Goal: Information Seeking & Learning: Learn about a topic

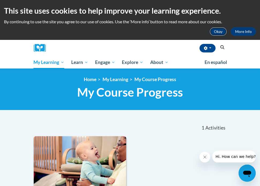
click at [220, 31] on button "Okay" at bounding box center [218, 31] width 17 height 9
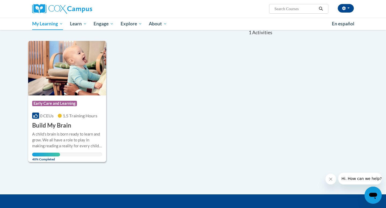
scroll to position [66, 0]
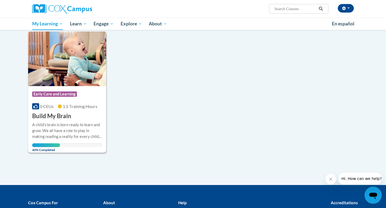
click at [80, 123] on div "A child's brain is born ready to learn and grow. We all have a role to play in …" at bounding box center [67, 131] width 70 height 18
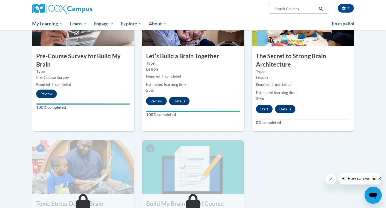
scroll to position [149, 0]
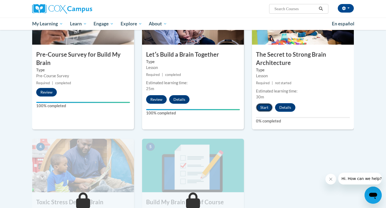
click at [265, 108] on button "Start" at bounding box center [264, 107] width 17 height 9
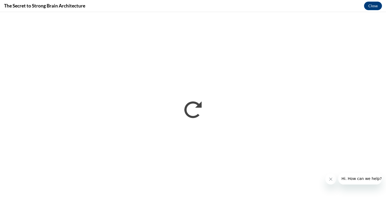
scroll to position [0, 0]
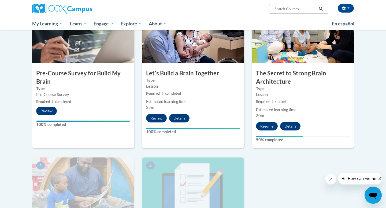
scroll to position [135, 0]
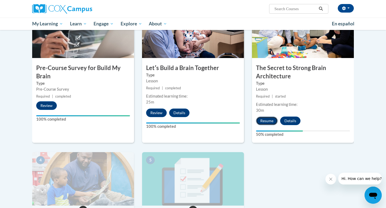
click at [267, 121] on button "Resume" at bounding box center [267, 121] width 22 height 9
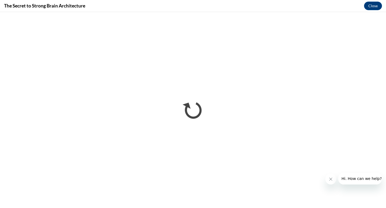
scroll to position [0, 0]
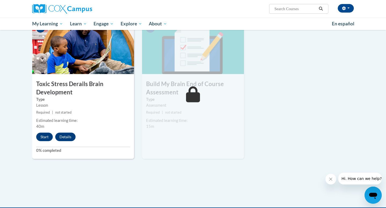
scroll to position [270, 0]
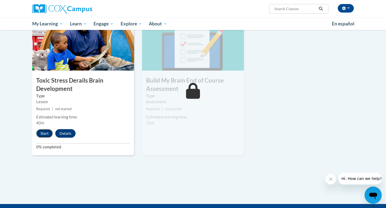
click at [45, 132] on button "Start" at bounding box center [44, 133] width 17 height 9
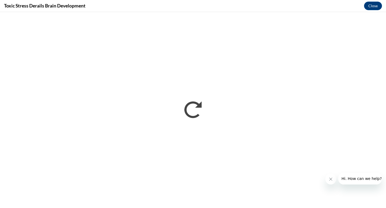
scroll to position [0, 0]
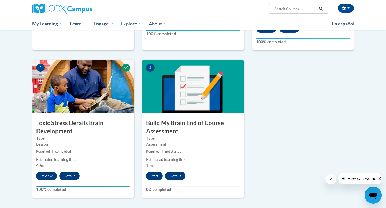
scroll to position [228, 0]
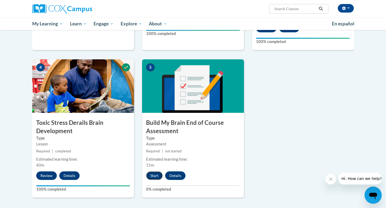
click at [153, 176] on button "Start" at bounding box center [154, 176] width 17 height 9
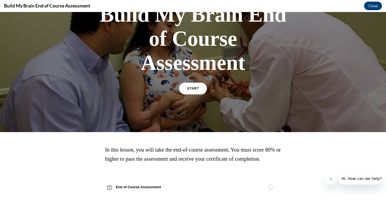
scroll to position [53, 0]
click at [194, 87] on span "START" at bounding box center [193, 89] width 12 height 4
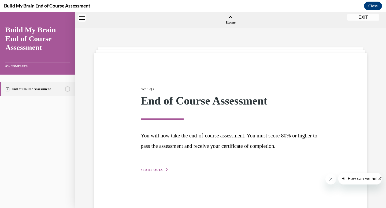
scroll to position [17, 0]
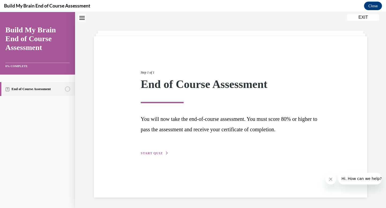
click at [149, 155] on span "START QUIZ" at bounding box center [152, 154] width 22 height 4
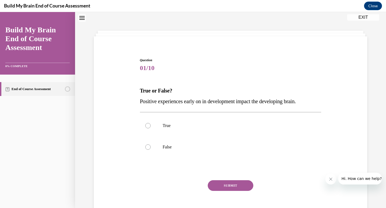
scroll to position [16, 0]
click at [148, 125] on div at bounding box center [147, 125] width 5 height 5
click at [148, 125] on input "True" at bounding box center [147, 125] width 5 height 5
radio input "true"
click at [228, 186] on button "SUBMIT" at bounding box center [231, 186] width 46 height 11
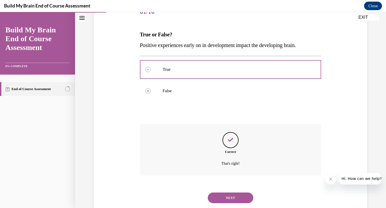
scroll to position [87, 0]
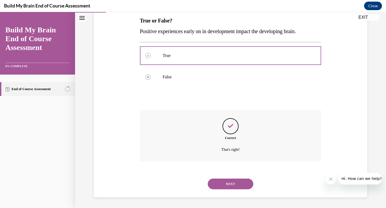
click at [228, 185] on button "NEXT" at bounding box center [231, 184] width 46 height 11
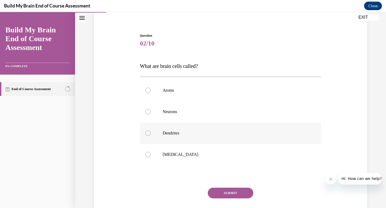
scroll to position [42, 0]
click at [148, 111] on div at bounding box center [147, 111] width 5 height 5
click at [148, 111] on input "Neurons" at bounding box center [147, 111] width 5 height 5
radio input "true"
click at [227, 192] on button "SUBMIT" at bounding box center [231, 193] width 46 height 11
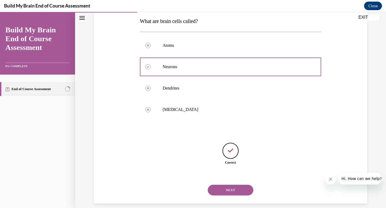
scroll to position [92, 0]
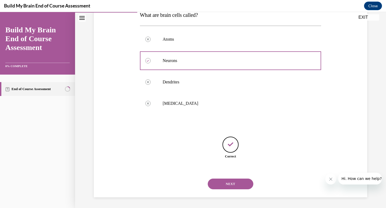
click at [232, 183] on button "NEXT" at bounding box center [231, 184] width 46 height 11
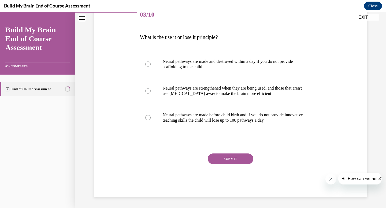
scroll to position [59, 0]
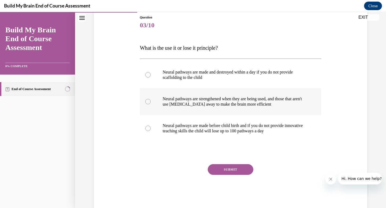
click at [149, 100] on div at bounding box center [147, 101] width 5 height 5
click at [149, 100] on input "Neural pathways are strengthened when they are being used, and those that aren'…" at bounding box center [147, 101] width 5 height 5
radio input "true"
click at [217, 171] on button "SUBMIT" at bounding box center [231, 169] width 46 height 11
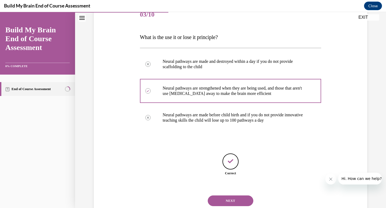
scroll to position [87, 0]
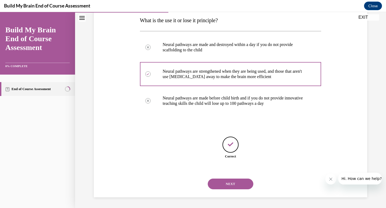
click at [227, 182] on button "NEXT" at bounding box center [231, 184] width 46 height 11
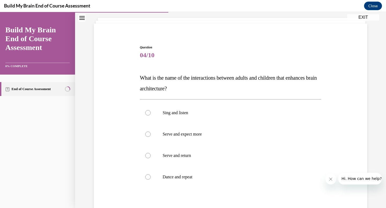
scroll to position [35, 0]
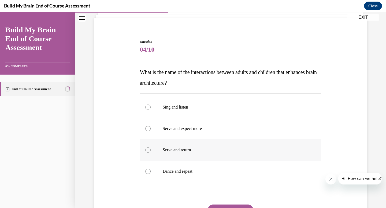
click at [148, 150] on div at bounding box center [147, 150] width 5 height 5
click at [148, 150] on input "Serve and return" at bounding box center [147, 150] width 5 height 5
radio input "true"
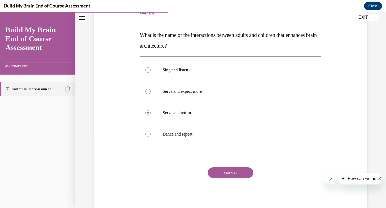
click at [235, 175] on button "SUBMIT" at bounding box center [231, 173] width 46 height 11
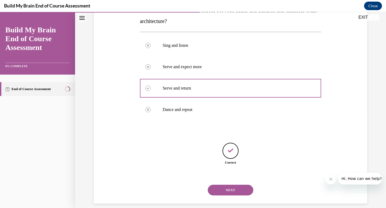
scroll to position [103, 0]
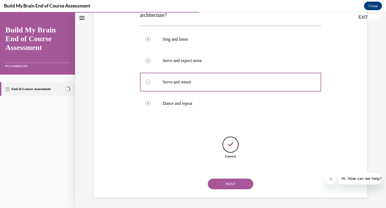
click at [236, 182] on button "NEXT" at bounding box center [231, 184] width 46 height 11
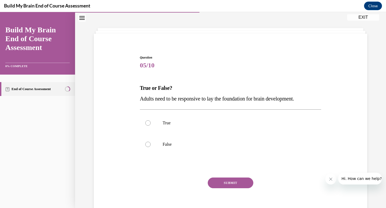
scroll to position [16, 0]
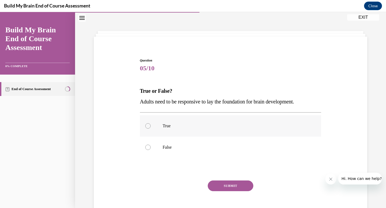
click at [147, 123] on label "True" at bounding box center [230, 125] width 181 height 21
click at [147, 123] on input "True" at bounding box center [147, 125] width 5 height 5
radio input "true"
click at [236, 187] on button "SUBMIT" at bounding box center [231, 186] width 46 height 11
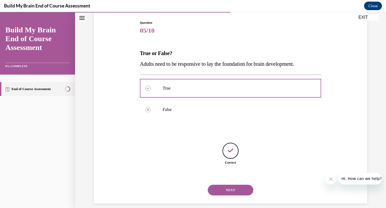
scroll to position [60, 0]
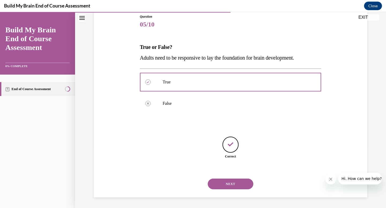
click at [237, 183] on button "NEXT" at bounding box center [231, 184] width 46 height 11
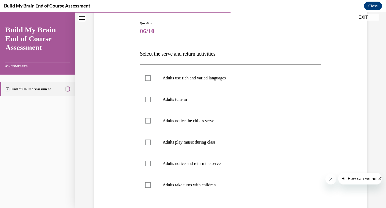
scroll to position [54, 0]
click at [147, 184] on div at bounding box center [147, 184] width 5 height 5
click at [147, 184] on input "Adults take turns with children" at bounding box center [147, 184] width 5 height 5
checkbox input "true"
click at [148, 163] on div at bounding box center [147, 162] width 5 height 5
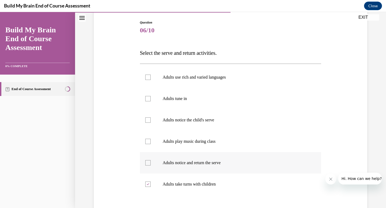
click at [148, 163] on input "Adults notice and return the serve" at bounding box center [147, 162] width 5 height 5
checkbox input "true"
click at [148, 120] on div at bounding box center [147, 120] width 5 height 5
click at [148, 120] on input "Adults notice the child's serve" at bounding box center [147, 120] width 5 height 5
checkbox input "true"
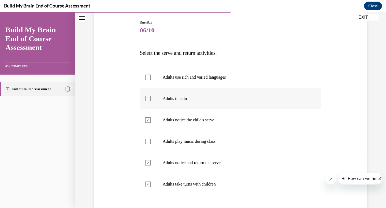
click at [148, 99] on div at bounding box center [147, 98] width 5 height 5
click at [148, 99] on input "Adults tune in" at bounding box center [147, 98] width 5 height 5
checkbox input "true"
click at [147, 76] on div at bounding box center [147, 77] width 5 height 5
click at [147, 76] on input "Adults use rich and varied languages" at bounding box center [147, 77] width 5 height 5
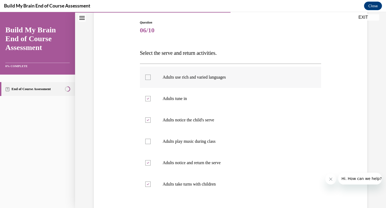
checkbox input "true"
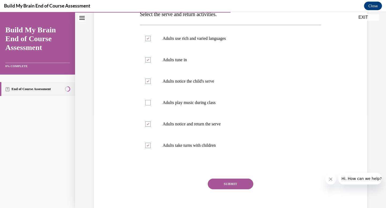
click at [240, 184] on button "SUBMIT" at bounding box center [231, 184] width 46 height 11
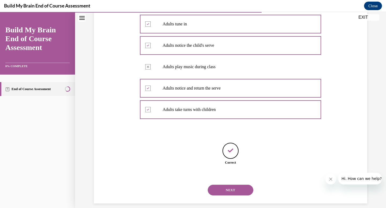
scroll to position [135, 0]
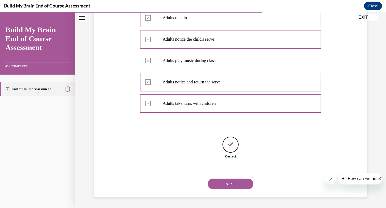
click at [238, 187] on button "NEXT" at bounding box center [231, 184] width 46 height 11
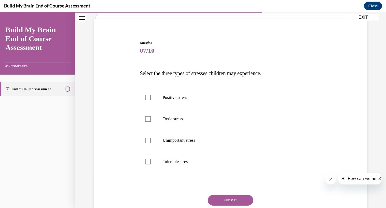
scroll to position [36, 0]
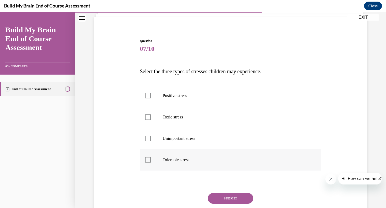
click at [149, 160] on div at bounding box center [147, 159] width 5 height 5
click at [149, 160] on input "Tolerable stress" at bounding box center [147, 159] width 5 height 5
checkbox input "true"
click at [149, 116] on div at bounding box center [147, 117] width 5 height 5
click at [149, 116] on input "Toxic stress" at bounding box center [147, 117] width 5 height 5
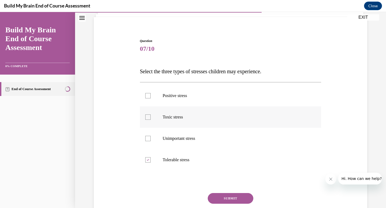
checkbox input "true"
click at [148, 93] on label "Positive stress" at bounding box center [230, 95] width 181 height 21
click at [148, 93] on input "Positive stress" at bounding box center [147, 95] width 5 height 5
checkbox input "true"
click at [224, 196] on button "SUBMIT" at bounding box center [231, 198] width 46 height 11
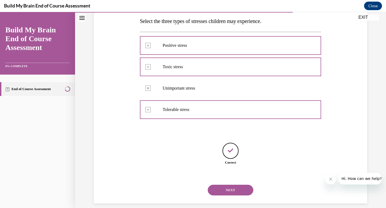
scroll to position [92, 0]
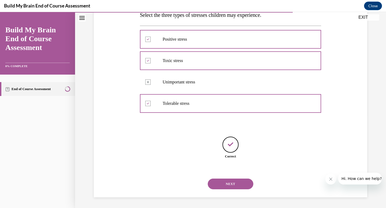
click at [234, 184] on button "NEXT" at bounding box center [231, 184] width 46 height 11
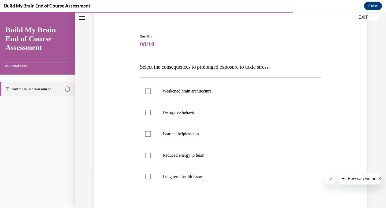
scroll to position [41, 0]
click at [149, 176] on div at bounding box center [147, 176] width 5 height 5
click at [149, 176] on input "Long term health issues" at bounding box center [147, 176] width 5 height 5
checkbox input "true"
click at [148, 155] on div at bounding box center [147, 155] width 5 height 5
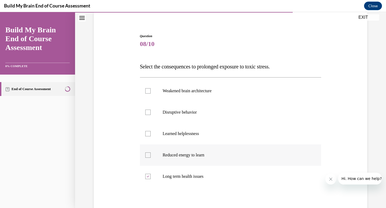
click at [148, 155] on input "Reduced energy to learn" at bounding box center [147, 155] width 5 height 5
checkbox input "true"
click at [149, 132] on div at bounding box center [147, 133] width 5 height 5
click at [149, 132] on input "Learned helplessness" at bounding box center [147, 133] width 5 height 5
checkbox input "true"
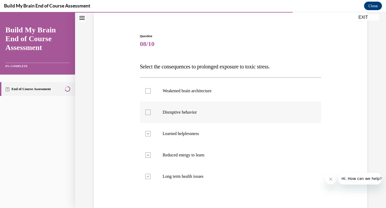
click at [148, 112] on div at bounding box center [147, 112] width 5 height 5
click at [148, 112] on input "Disruptive behavior" at bounding box center [147, 112] width 5 height 5
checkbox input "true"
click at [147, 90] on div at bounding box center [147, 90] width 5 height 5
click at [147, 90] on input "Weakened brain architecture" at bounding box center [147, 90] width 5 height 5
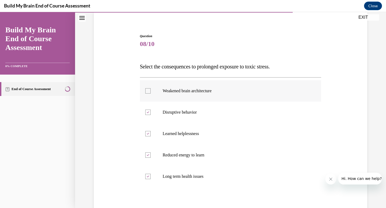
checkbox input "true"
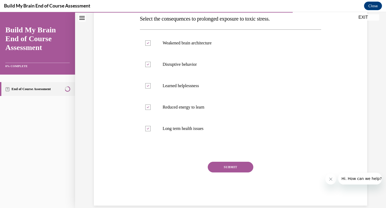
click at [238, 166] on button "SUBMIT" at bounding box center [231, 167] width 46 height 11
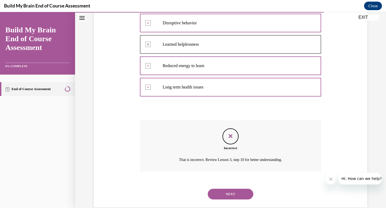
scroll to position [140, 0]
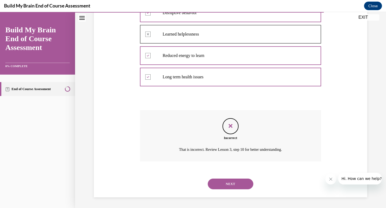
click at [238, 181] on button "NEXT" at bounding box center [231, 184] width 46 height 11
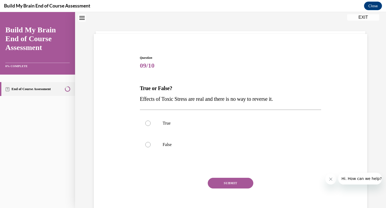
scroll to position [16, 0]
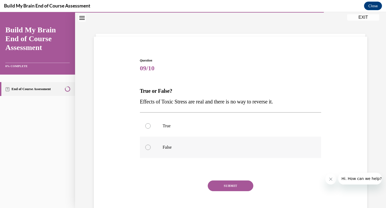
click at [148, 148] on div at bounding box center [147, 147] width 5 height 5
click at [148, 148] on input "False" at bounding box center [147, 147] width 5 height 5
radio input "true"
click at [241, 186] on button "SUBMIT" at bounding box center [231, 186] width 46 height 11
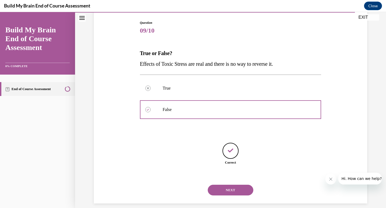
scroll to position [60, 0]
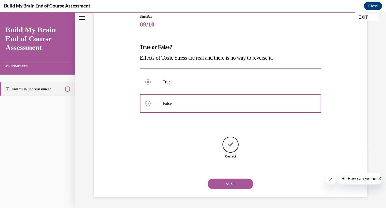
click at [240, 184] on button "NEXT" at bounding box center [231, 184] width 46 height 11
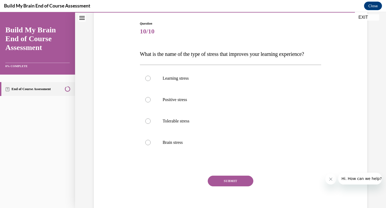
scroll to position [54, 0]
click at [148, 102] on div at bounding box center [147, 98] width 5 height 5
click at [148, 102] on input "Positive stress" at bounding box center [147, 98] width 5 height 5
radio input "true"
click at [225, 186] on button "SUBMIT" at bounding box center [231, 180] width 46 height 11
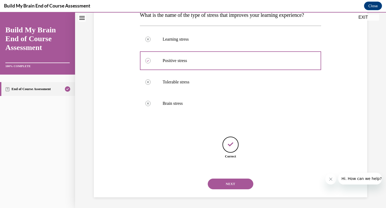
scroll to position [103, 0]
click at [232, 183] on button "NEXT" at bounding box center [231, 184] width 46 height 11
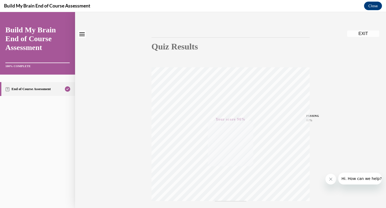
scroll to position [0, 0]
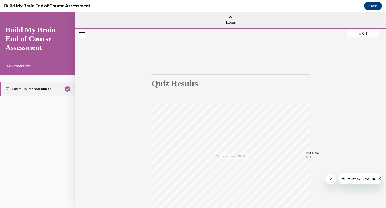
click at [362, 34] on button "EXIT" at bounding box center [363, 34] width 32 height 6
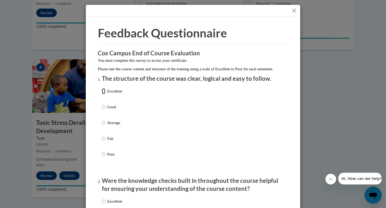
click at [104, 94] on input "Excellent" at bounding box center [103, 91] width 3 height 6
radio input "true"
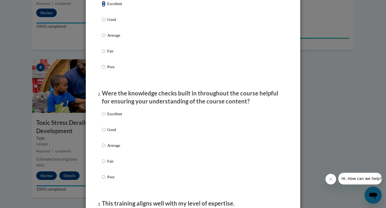
scroll to position [89, 0]
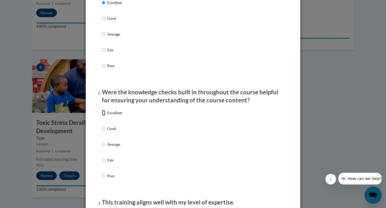
click at [105, 116] on input "Excellent" at bounding box center [103, 113] width 3 height 6
radio input "true"
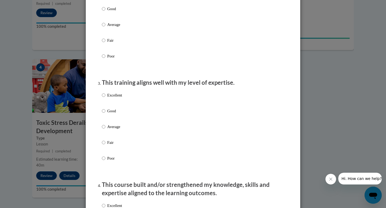
scroll to position [209, 0]
click at [104, 98] on input "Excellent" at bounding box center [103, 95] width 3 height 6
radio input "true"
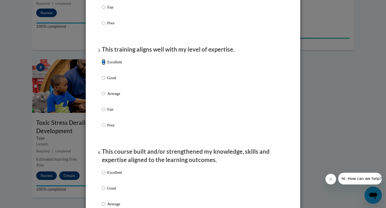
scroll to position [242, 0]
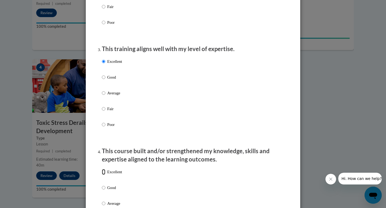
click at [103, 175] on input "Excellent" at bounding box center [103, 172] width 3 height 6
radio input "true"
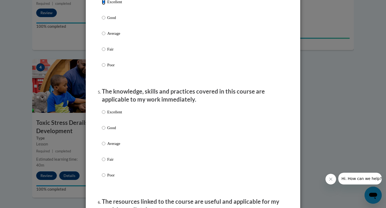
scroll to position [413, 0]
click at [104, 115] on input "Excellent" at bounding box center [103, 112] width 3 height 6
radio input "true"
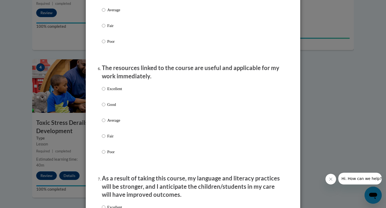
scroll to position [547, 0]
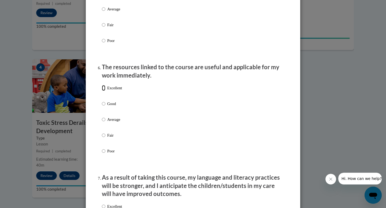
click at [104, 91] on input "Excellent" at bounding box center [103, 88] width 3 height 6
radio input "true"
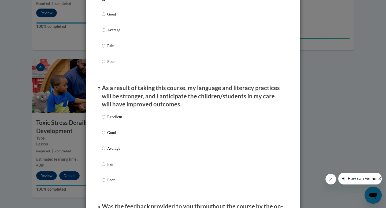
scroll to position [647, 0]
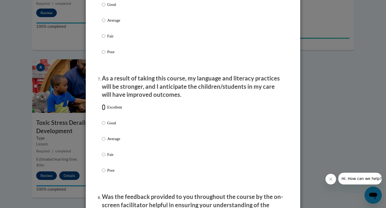
click at [104, 110] on input "Excellent" at bounding box center [103, 107] width 3 height 6
radio input "true"
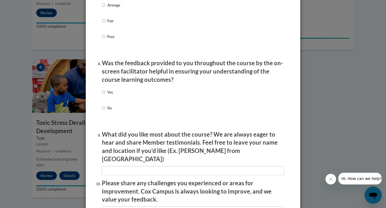
scroll to position [781, 0]
click at [104, 95] on input "Yes" at bounding box center [103, 92] width 3 height 6
radio input "true"
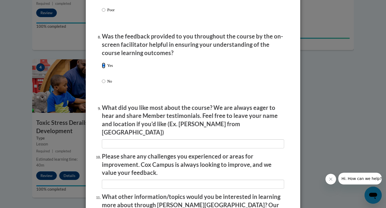
scroll to position [811, 0]
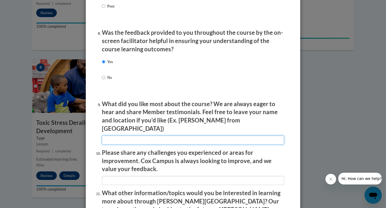
click at [198, 137] on input "textbox" at bounding box center [193, 140] width 182 height 9
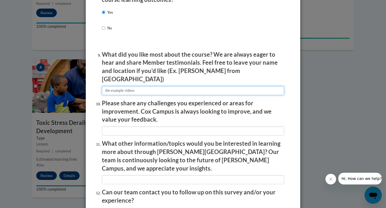
scroll to position [861, 0]
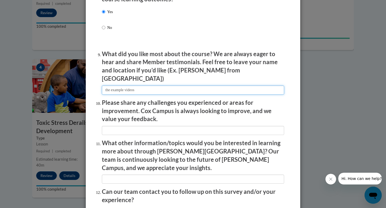
type input "the example videos"
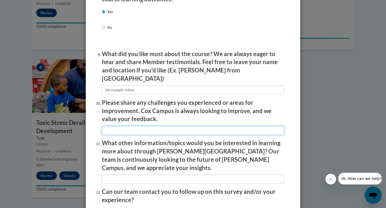
click at [161, 126] on input "textbox" at bounding box center [193, 130] width 182 height 9
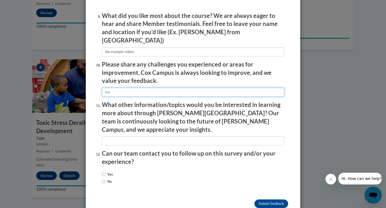
scroll to position [901, 0]
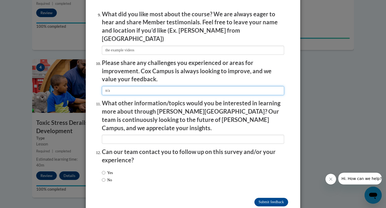
type input "n/a"
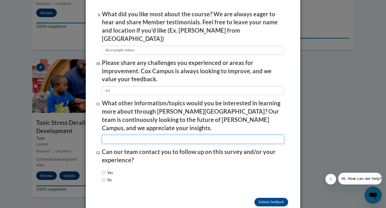
click at [181, 135] on input "textbox" at bounding box center [193, 139] width 182 height 9
type input "n/a"
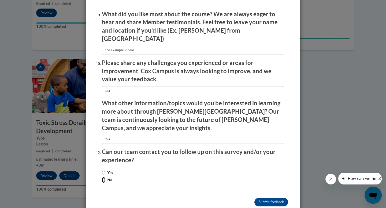
click at [104, 177] on input "No" at bounding box center [103, 180] width 3 height 6
radio input "true"
click at [262, 198] on input "Submit feedback" at bounding box center [271, 202] width 34 height 9
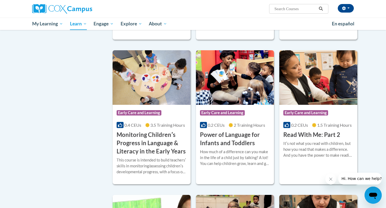
scroll to position [417, 0]
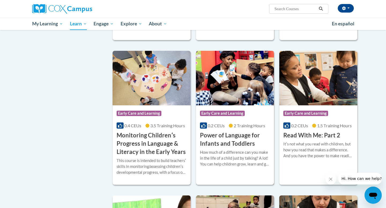
click at [230, 147] on h3 "Power of Language for Infants and Toddlers" at bounding box center [235, 139] width 70 height 17
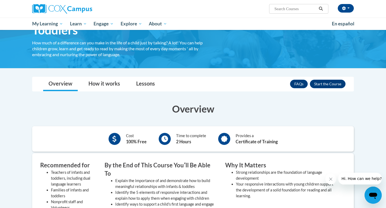
scroll to position [46, 0]
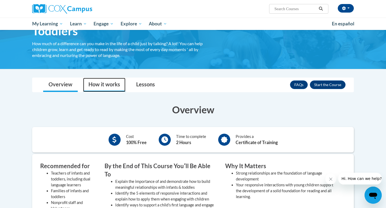
click at [111, 86] on link "How it works" at bounding box center [104, 85] width 42 height 14
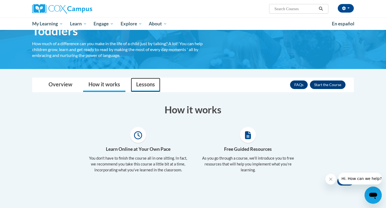
click at [142, 85] on link "Lessons" at bounding box center [145, 85] width 29 height 14
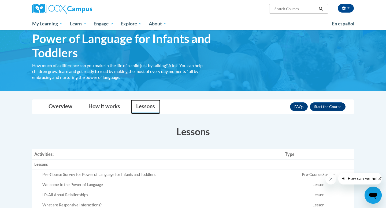
scroll to position [23, 0]
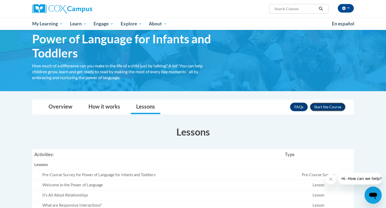
click at [322, 108] on button "Enroll" at bounding box center [328, 107] width 36 height 9
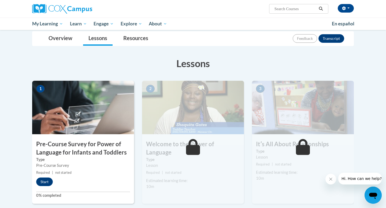
scroll to position [59, 0]
click at [46, 182] on button "Start" at bounding box center [44, 182] width 17 height 9
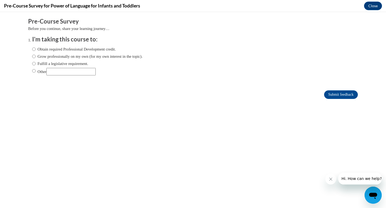
scroll to position [0, 0]
click at [34, 48] on input "Obtain required Professional Development credit." at bounding box center [33, 49] width 3 height 6
radio input "true"
click at [34, 56] on input "Grow professionally on my own (for my own interest in the topic)." at bounding box center [33, 57] width 3 height 6
radio input "true"
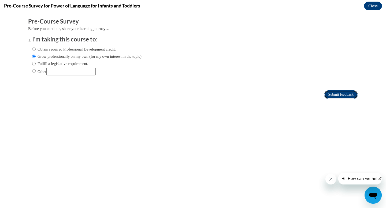
click at [332, 93] on input "Submit feedback" at bounding box center [341, 95] width 34 height 9
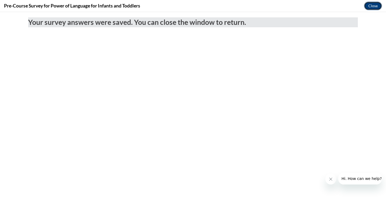
click at [372, 6] on button "Close" at bounding box center [373, 6] width 18 height 9
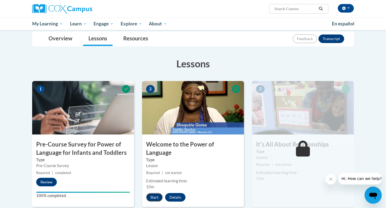
click at [151, 193] on button "Start" at bounding box center [154, 197] width 17 height 9
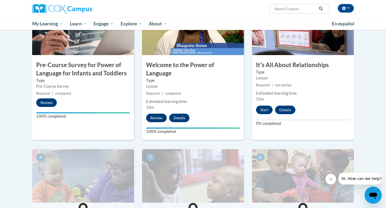
scroll to position [146, 0]
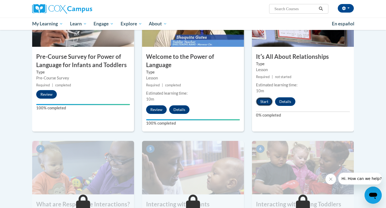
click at [266, 99] on button "Start" at bounding box center [264, 101] width 17 height 9
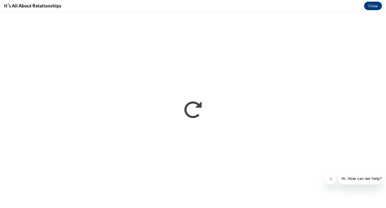
scroll to position [0, 0]
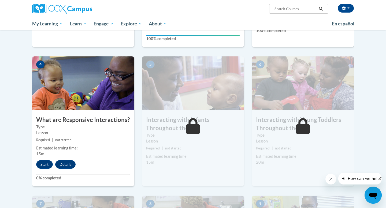
scroll to position [229, 0]
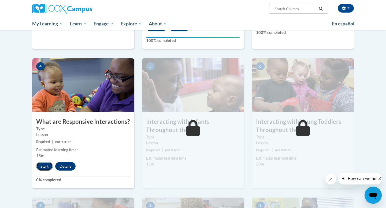
click at [43, 162] on button "Start" at bounding box center [44, 166] width 17 height 9
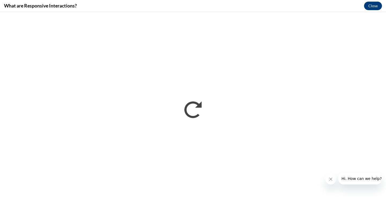
scroll to position [0, 0]
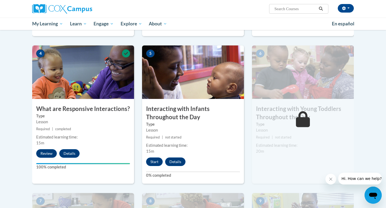
scroll to position [243, 0]
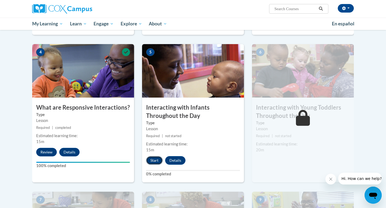
click at [156, 156] on button "Start" at bounding box center [154, 160] width 17 height 9
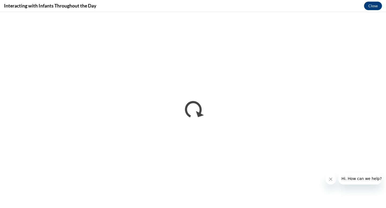
scroll to position [0, 0]
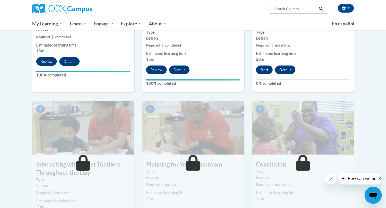
scroll to position [300, 0]
